Goal: Navigation & Orientation: Find specific page/section

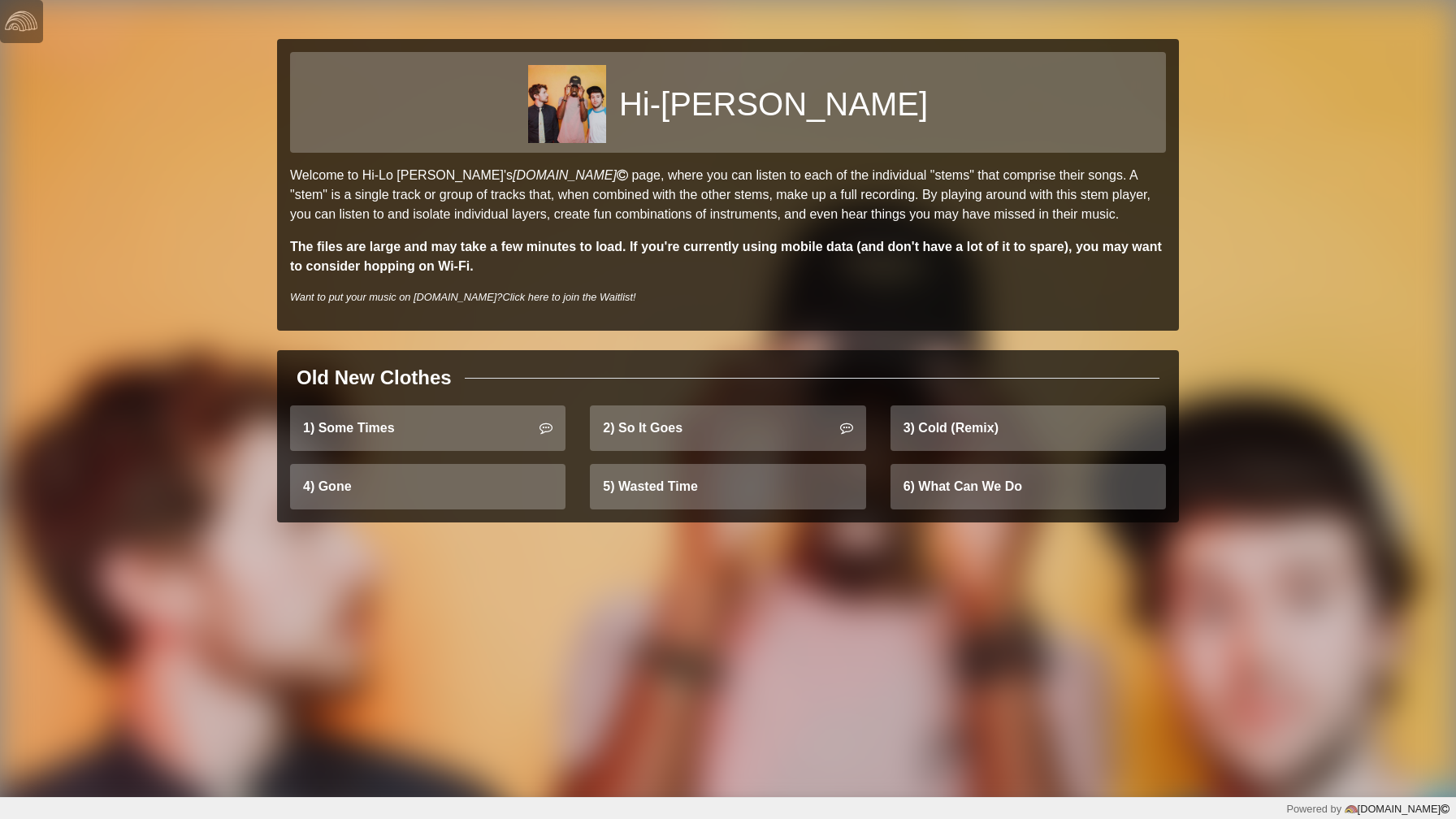
click at [701, 105] on h1 "Hi-Lo Jack" at bounding box center [774, 104] width 309 height 39
click at [849, 105] on h1 "Hi-Lo Jack" at bounding box center [774, 104] width 309 height 39
copy h1 "Hi-Lo Jack"
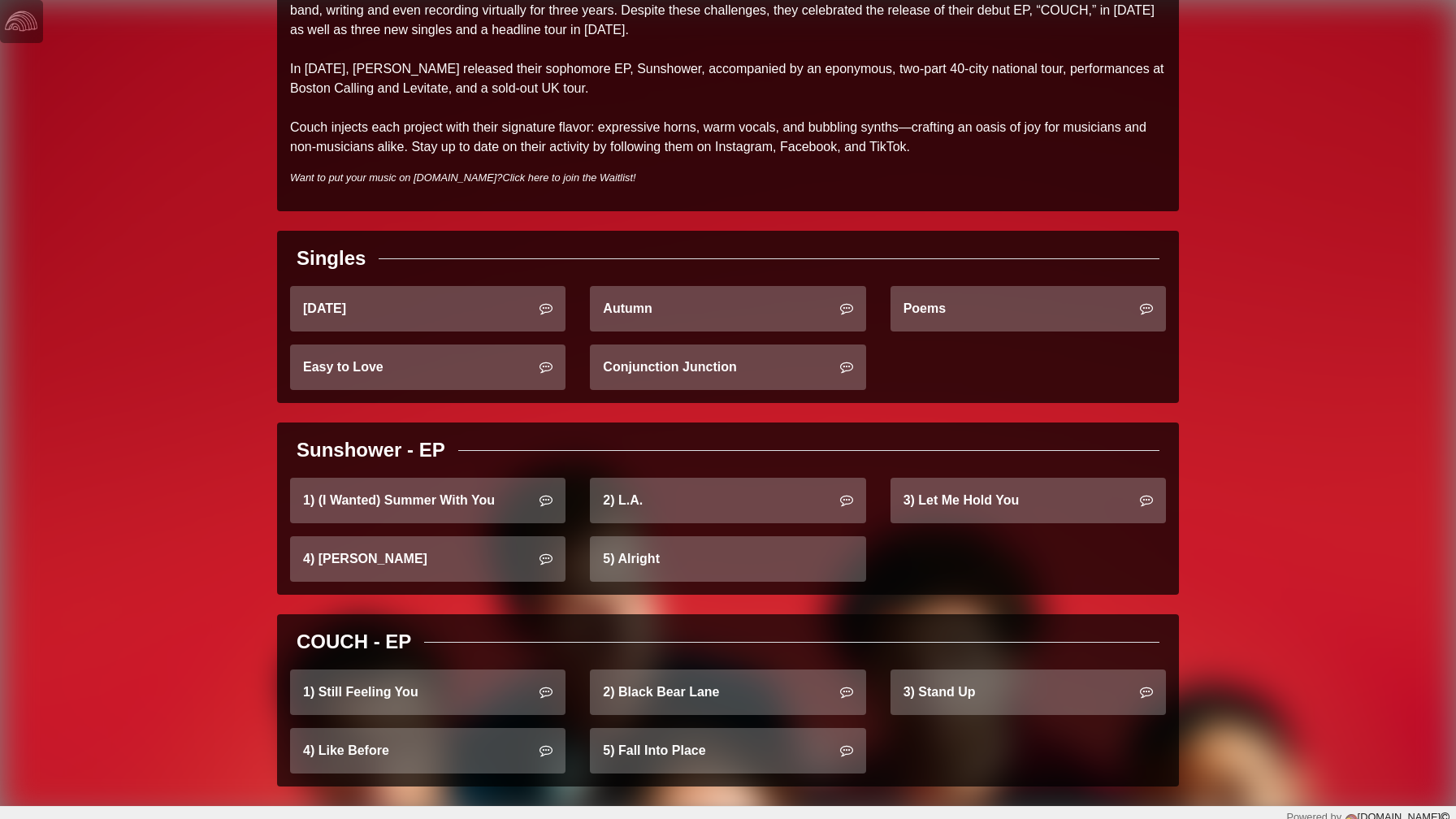
scroll to position [388, 0]
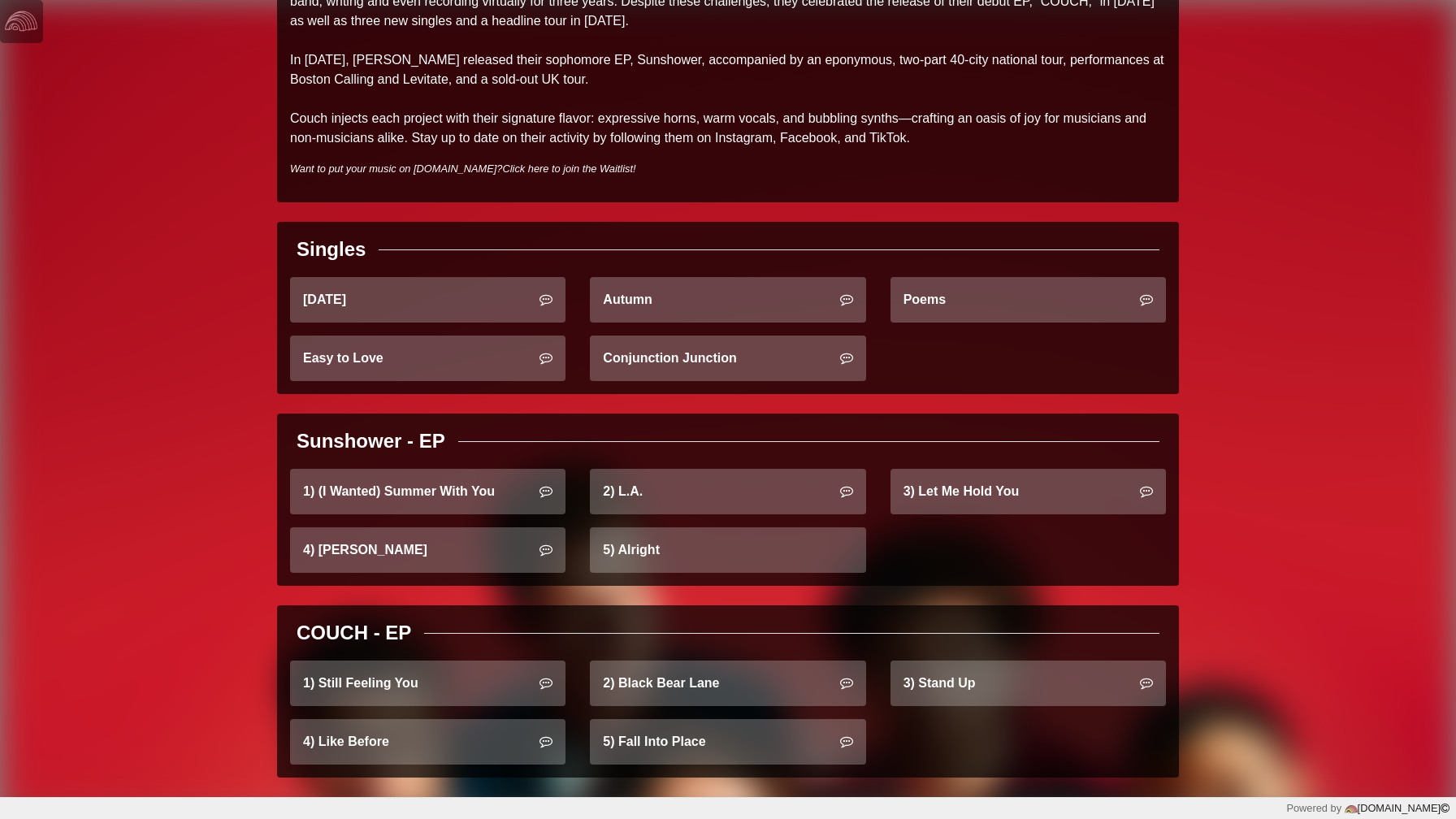
click at [1342, 406] on div "Couch Welcome to [PERSON_NAME]'s [DOMAIN_NAME] page, where you can listen to ea…" at bounding box center [728, 205] width 1456 height 1186
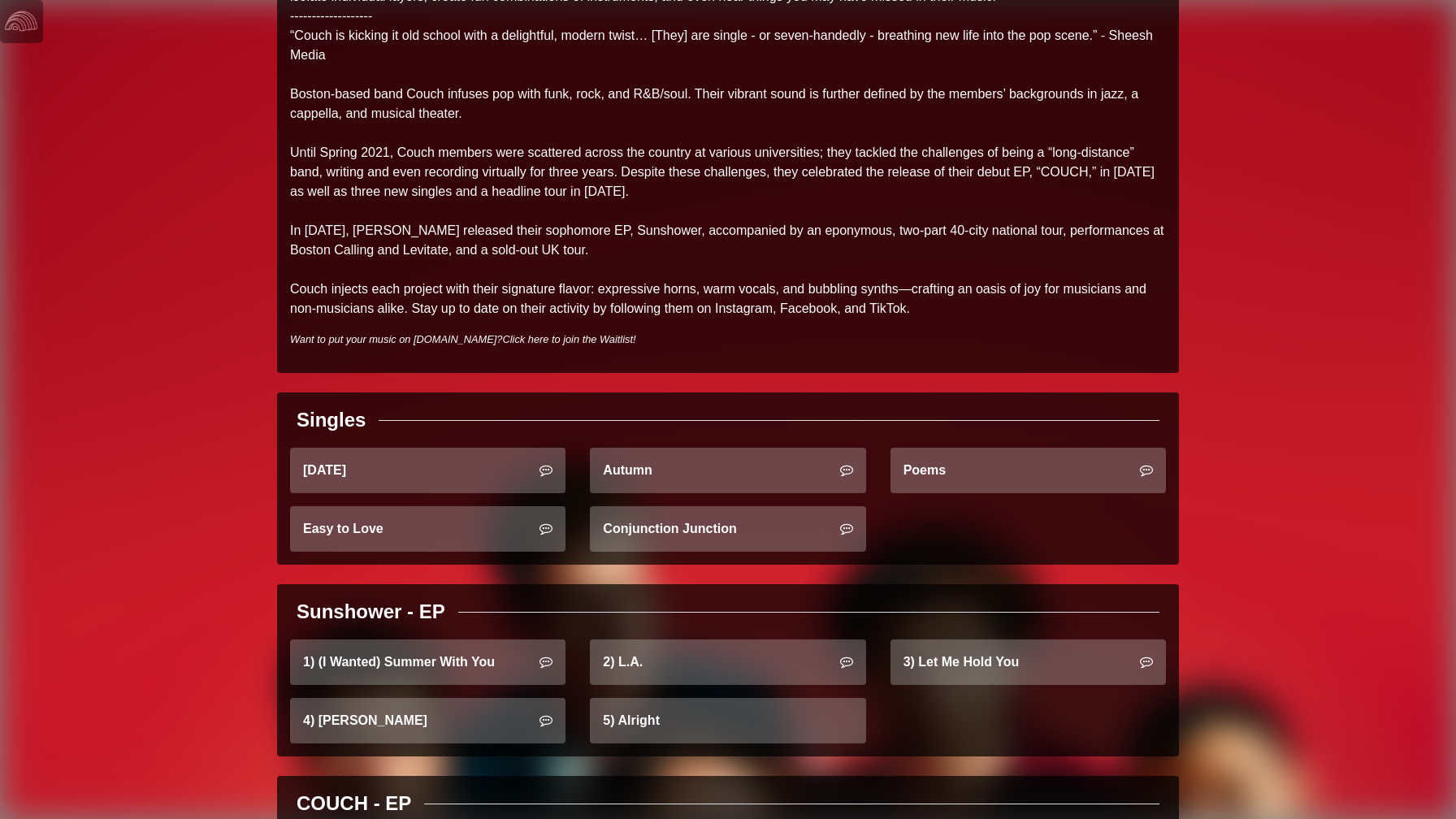
scroll to position [0, 0]
